Goal: Information Seeking & Learning: Find specific fact

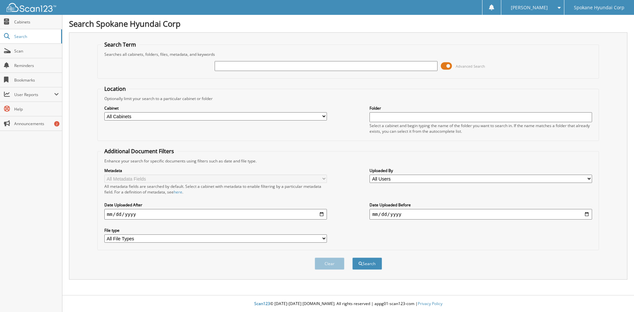
click at [254, 67] on input "text" at bounding box center [326, 66] width 223 height 10
type input "[PERSON_NAME]"
click at [352, 258] on button "Search" at bounding box center [367, 264] width 30 height 12
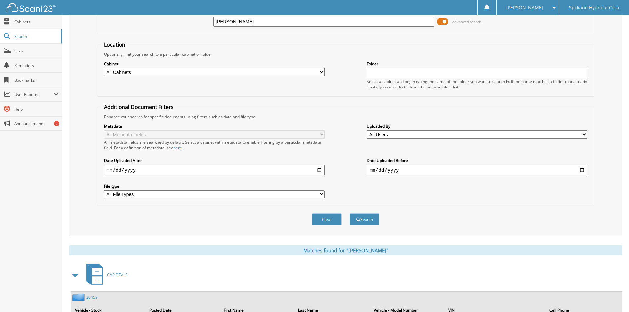
scroll to position [88, 0]
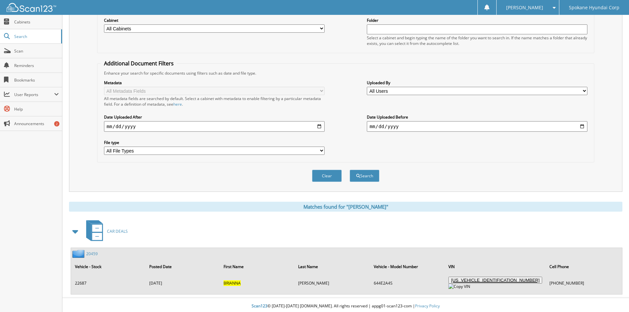
click at [95, 255] on link "20459" at bounding box center [92, 254] width 12 height 6
